Goal: Task Accomplishment & Management: Manage account settings

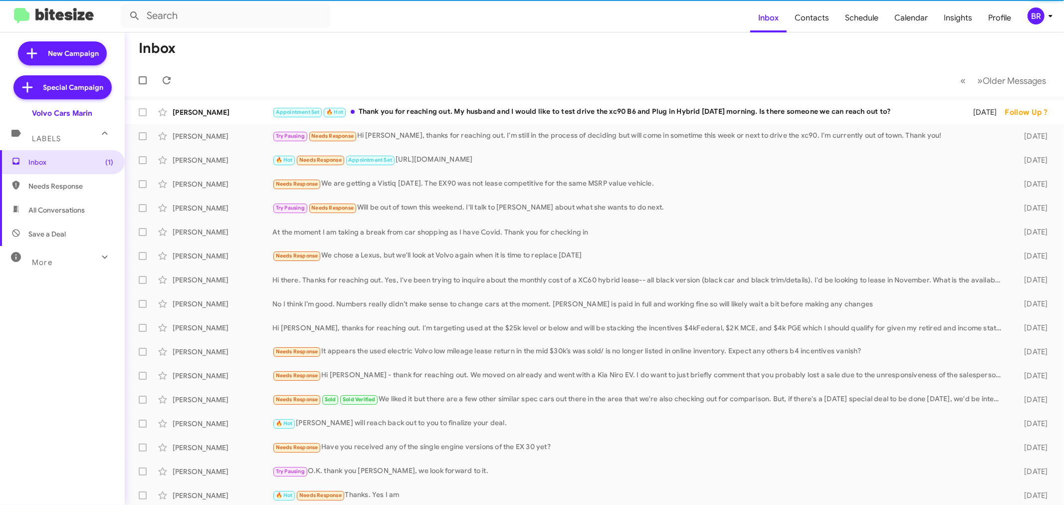
click at [1040, 17] on div "BR" at bounding box center [1035, 15] width 17 height 17
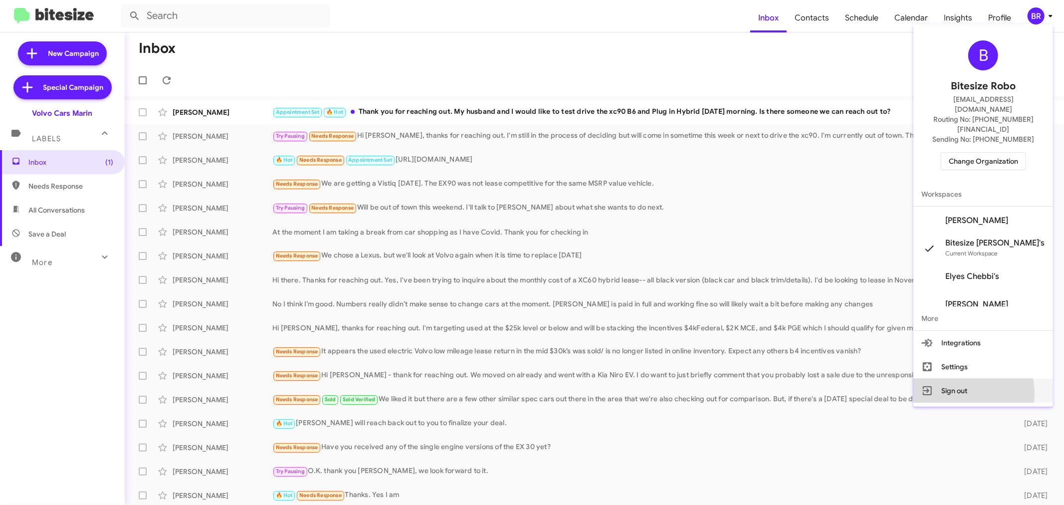
click at [961, 379] on button "Sign out" at bounding box center [983, 391] width 140 height 24
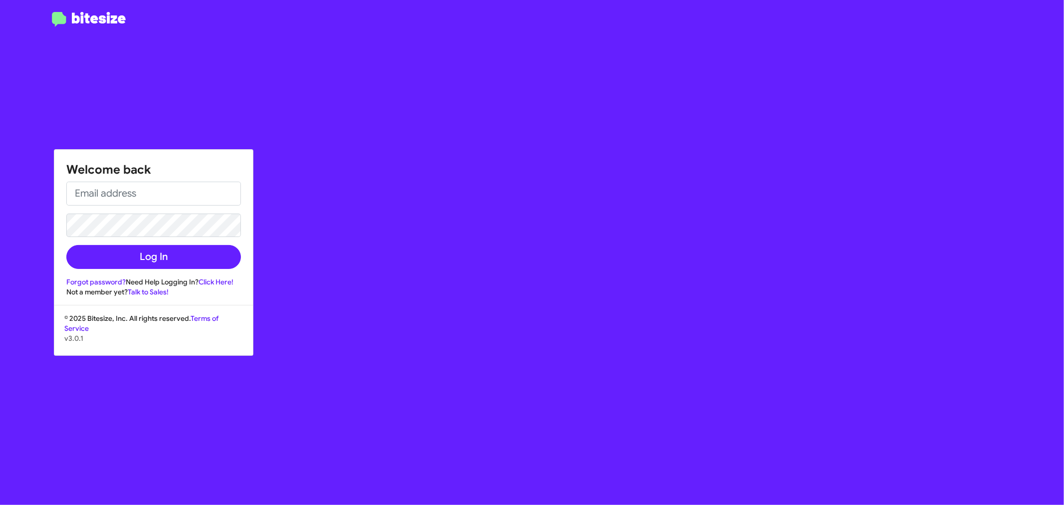
type input "[PERSON_NAME][EMAIL_ADDRESS][DOMAIN_NAME]"
click at [170, 197] on input "[PERSON_NAME][EMAIL_ADDRESS][DOMAIN_NAME]" at bounding box center [153, 194] width 175 height 24
click at [130, 250] on button "Log In" at bounding box center [153, 257] width 175 height 24
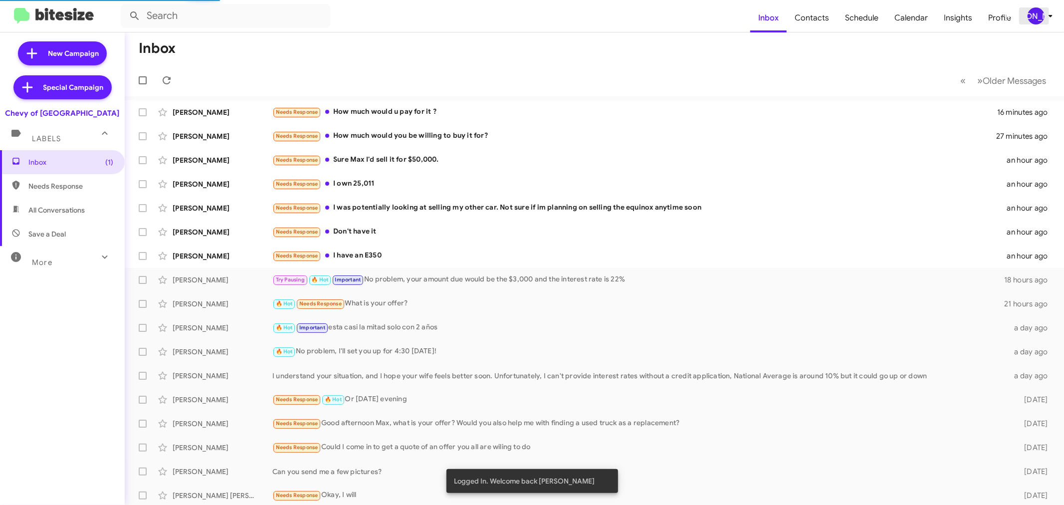
click at [1030, 13] on div "[PERSON_NAME]" at bounding box center [1035, 15] width 17 height 17
